Goal: Information Seeking & Learning: Find specific fact

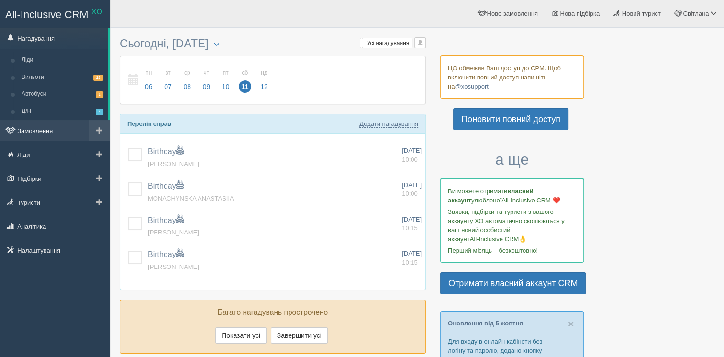
click at [56, 135] on link "Замовлення" at bounding box center [55, 130] width 110 height 21
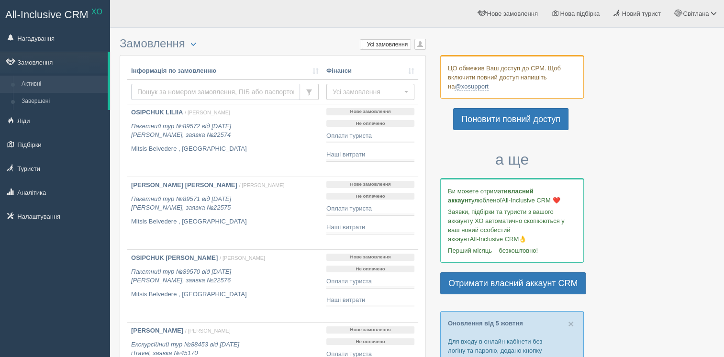
click at [178, 93] on input "text" at bounding box center [215, 92] width 169 height 16
type input "карабанова"
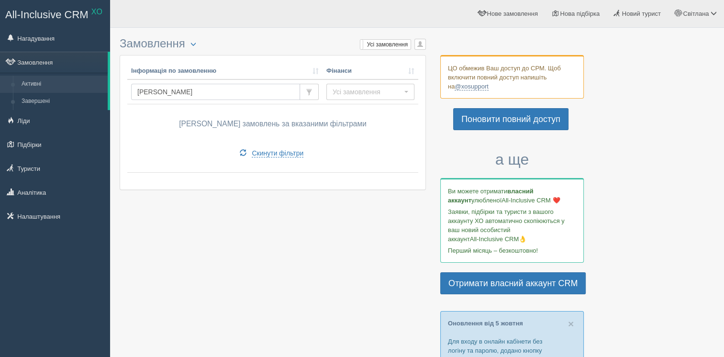
drag, startPoint x: 148, startPoint y: 95, endPoint x: 135, endPoint y: 94, distance: 12.5
click at [135, 94] on input "карабанова" at bounding box center [215, 92] width 169 height 16
type input "karabanova"
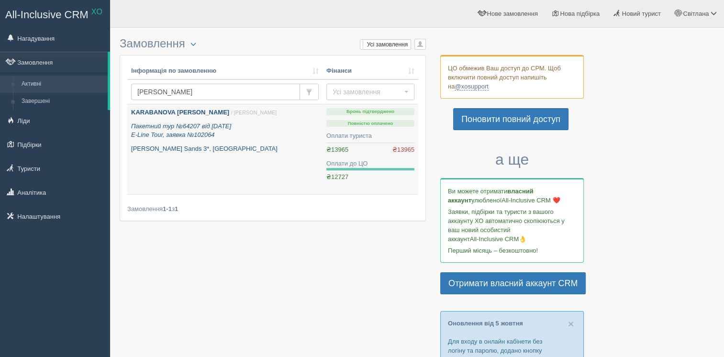
click at [304, 152] on p "Bonita Golden Sands 3*, [GEOGRAPHIC_DATA]" at bounding box center [225, 149] width 188 height 9
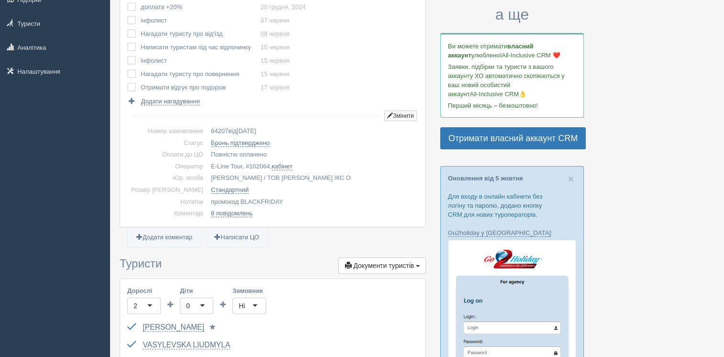
scroll to position [191, 0]
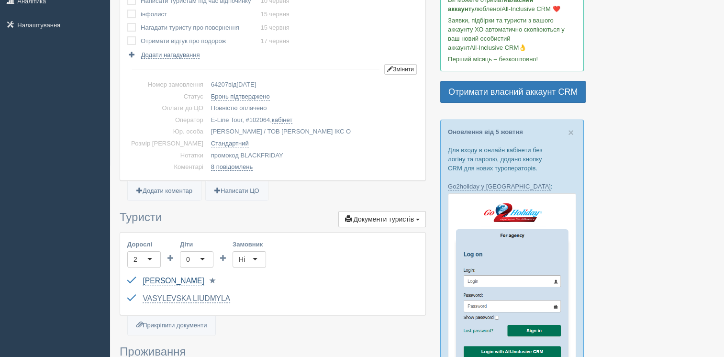
click at [194, 280] on link "KARABANOVA [PERSON_NAME]" at bounding box center [173, 281] width 61 height 9
click at [198, 297] on link "VASYLEVSKA LIUDMYLA" at bounding box center [187, 298] width 88 height 9
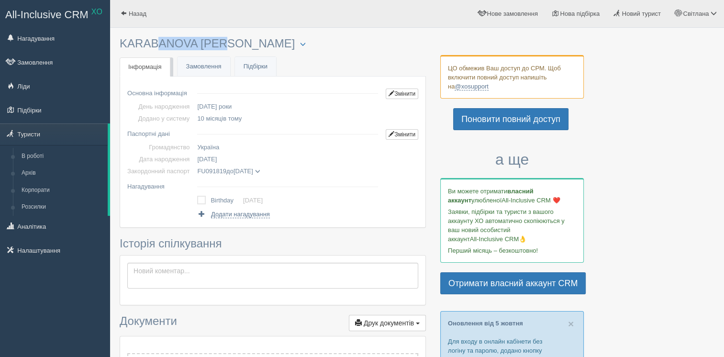
drag, startPoint x: 193, startPoint y: 45, endPoint x: 121, endPoint y: 37, distance: 72.2
click at [121, 37] on h3 "KARABANOVA [PERSON_NAME] Менеджер: [PERSON_NAME] Відправити до архіву Взяти в р…" at bounding box center [273, 43] width 306 height 13
copy h3 "KARABANOVA"
drag, startPoint x: 244, startPoint y: 44, endPoint x: 199, endPoint y: 41, distance: 45.5
click at [199, 41] on h3 "KARABANOVA OKSANA Менеджер: Ірина Мельник Відправити до архіву Взяти в роботу О…" at bounding box center [273, 43] width 306 height 13
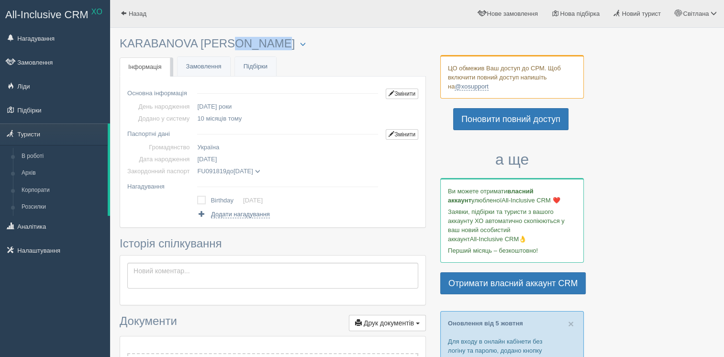
copy h3 "OKSANA"
click at [212, 159] on span "08.01.1973" at bounding box center [207, 159] width 20 height 7
copy span "08.01.1973"
click at [207, 166] on td "FU091819 до 08.02.2029 KARABANOVA OKSANA дата видачі (немає даних) орган видачі…" at bounding box center [287, 171] width 189 height 12
click at [208, 168] on span "FU091819" at bounding box center [211, 170] width 29 height 7
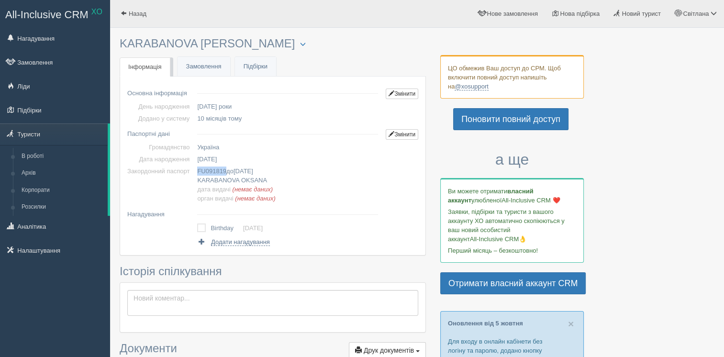
copy span "FU091819"
click at [253, 168] on span "[DATE]" at bounding box center [244, 170] width 20 height 7
copy span "08.02.2029"
click at [394, 137] on link "Змінити" at bounding box center [402, 134] width 33 height 11
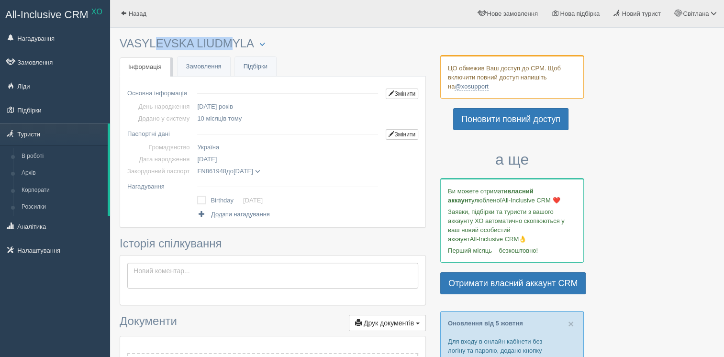
drag, startPoint x: 191, startPoint y: 44, endPoint x: 123, endPoint y: 40, distance: 68.0
click at [123, 40] on h3 "VASYLEVSKA LIUDMYLA Менеджер: Ірина Мельник Відправити до архіву Взяти в роботу…" at bounding box center [273, 43] width 306 height 13
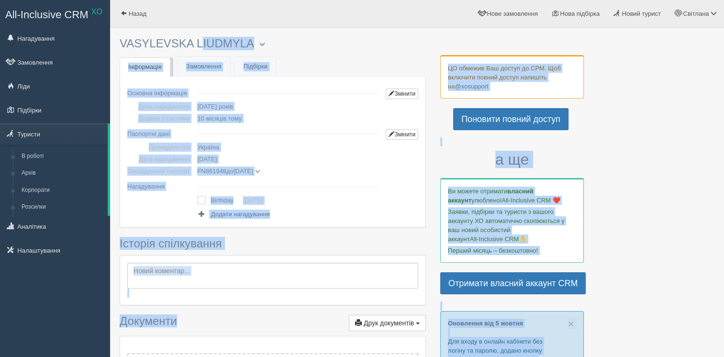
drag, startPoint x: 123, startPoint y: 40, endPoint x: 168, endPoint y: 42, distance: 45.0
drag, startPoint x: 168, startPoint y: 42, endPoint x: 353, endPoint y: 53, distance: 185.0
click at [353, 53] on div "× Туриста відправлено до архіву × Туриста взято у роботу VASYLEVSKA LIUDMYLA Ме…" at bounding box center [273, 322] width 306 height 579
click at [254, 44] on button "button" at bounding box center [262, 44] width 16 height 11
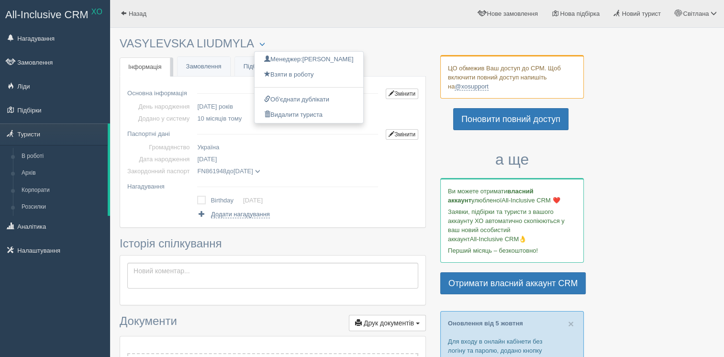
click at [265, 32] on div at bounding box center [417, 19] width 595 height 28
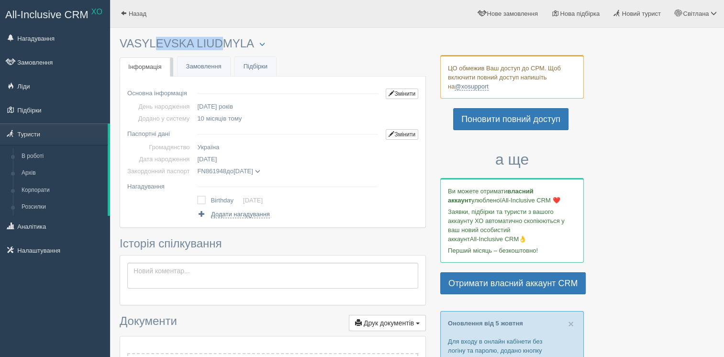
drag, startPoint x: 188, startPoint y: 42, endPoint x: 121, endPoint y: 41, distance: 67.0
click at [121, 41] on h3 "VASYLEVSKA LIUDMYLA Менеджер: Ірина Мельник Відправити до архіву Взяти в роботу…" at bounding box center [273, 43] width 306 height 13
copy h3 "VASYLEVSKA"
drag, startPoint x: 247, startPoint y: 44, endPoint x: 192, endPoint y: 46, distance: 55.1
click at [192, 46] on h3 "VASYLEVSKA LIUDMYLA Менеджер: Ірина Мельник Відправити до архіву Взяти в роботу…" at bounding box center [273, 43] width 306 height 13
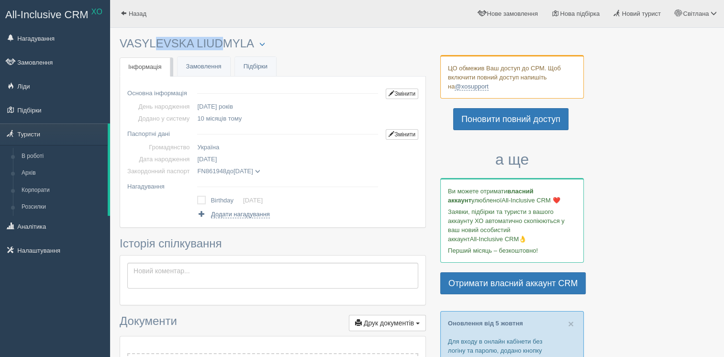
copy h3 "LIUDMYLA"
click at [212, 158] on span "05.03.1969" at bounding box center [207, 159] width 20 height 7
copy span "05.03.1969"
click at [208, 170] on span "FN861948" at bounding box center [211, 170] width 29 height 7
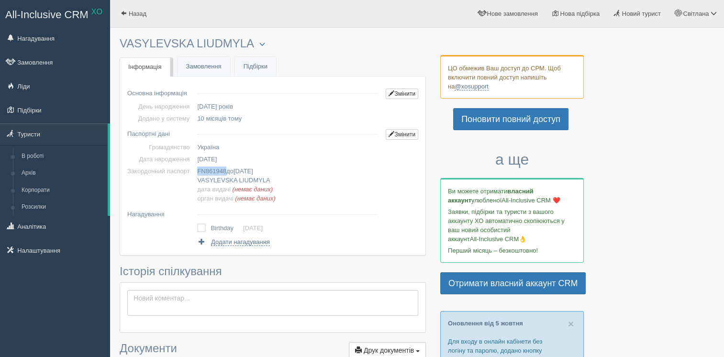
copy span "FN861948"
click at [253, 167] on span "17.05.2028" at bounding box center [244, 170] width 20 height 7
copy span "17.05.2028"
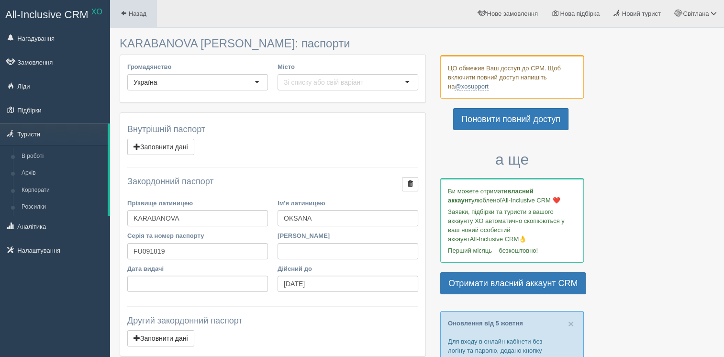
click at [142, 12] on span "Назад" at bounding box center [138, 13] width 18 height 7
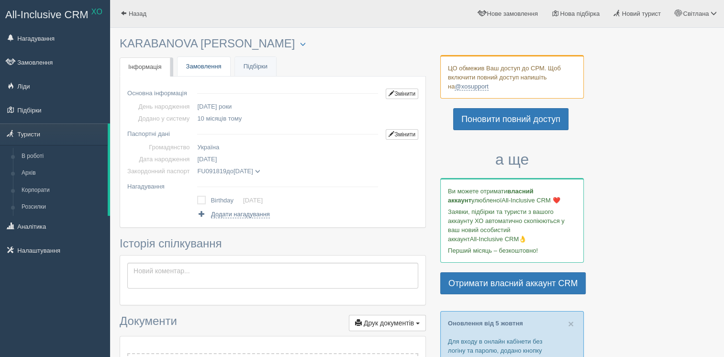
click at [207, 67] on link "Замовлення" at bounding box center [204, 67] width 53 height 20
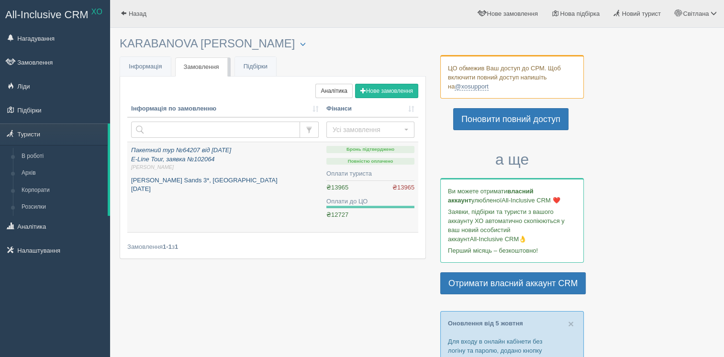
click at [247, 166] on span "[PERSON_NAME]" at bounding box center [225, 167] width 188 height 7
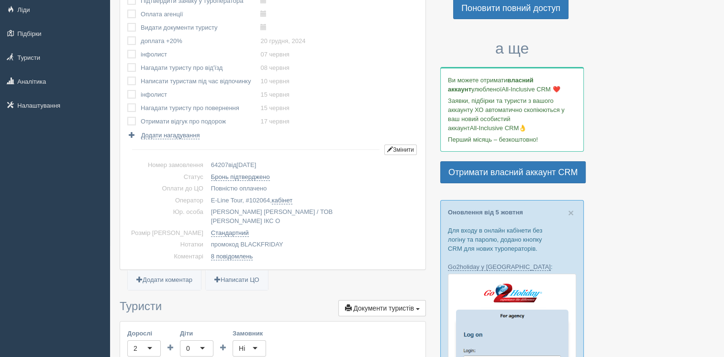
scroll to position [239, 0]
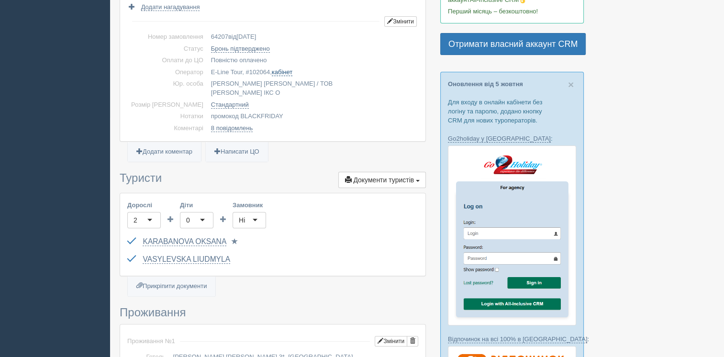
click at [272, 72] on link "кабінет" at bounding box center [282, 72] width 21 height 8
